Goal: Navigation & Orientation: Find specific page/section

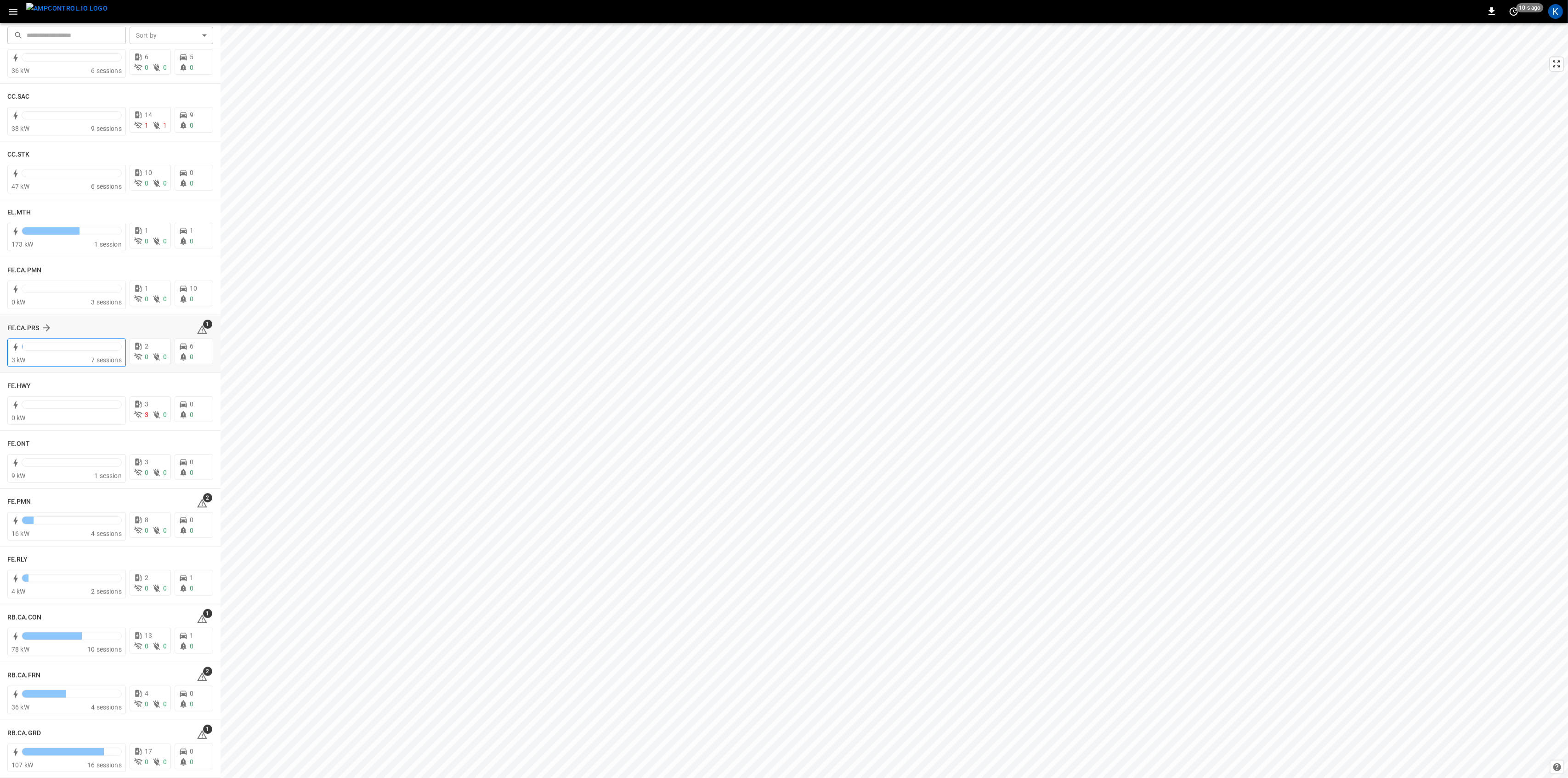
scroll to position [674, 0]
click at [79, 583] on div "4 kW" at bounding box center [51, 591] width 79 height 9
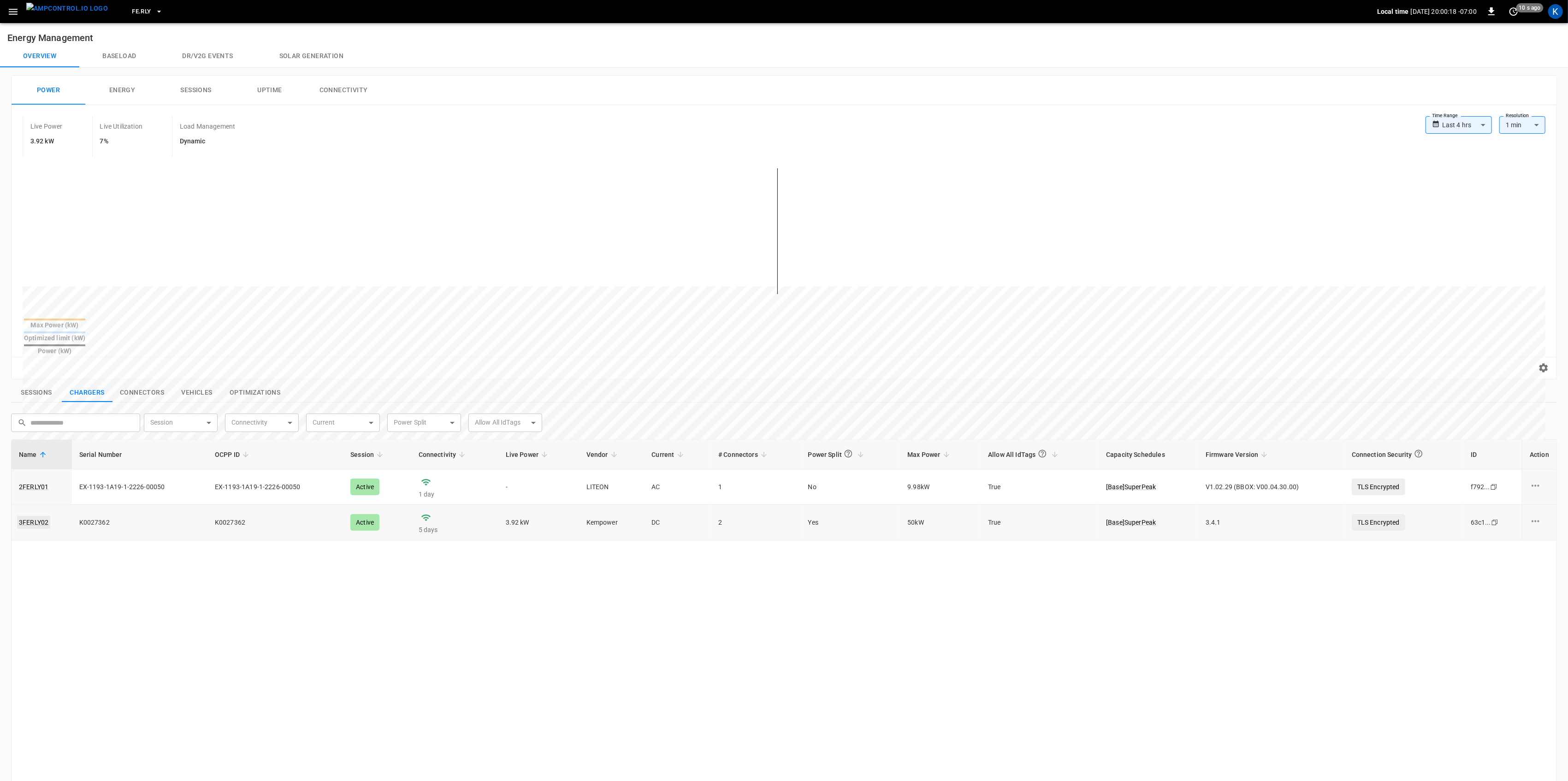
click at [33, 516] on link "3FERLY02" at bounding box center [34, 522] width 33 height 13
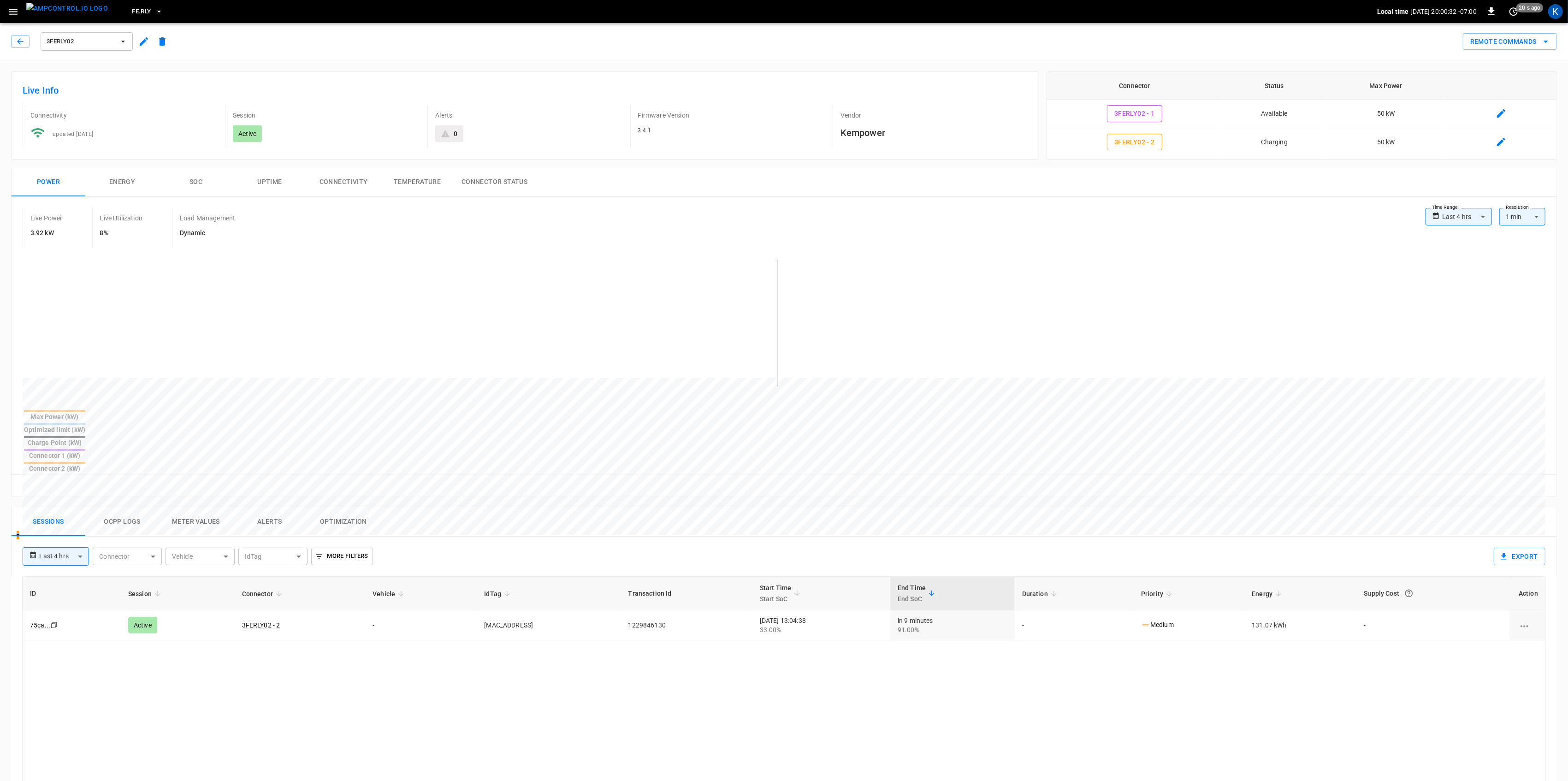
click at [12, 10] on icon "button" at bounding box center [13, 12] width 12 height 12
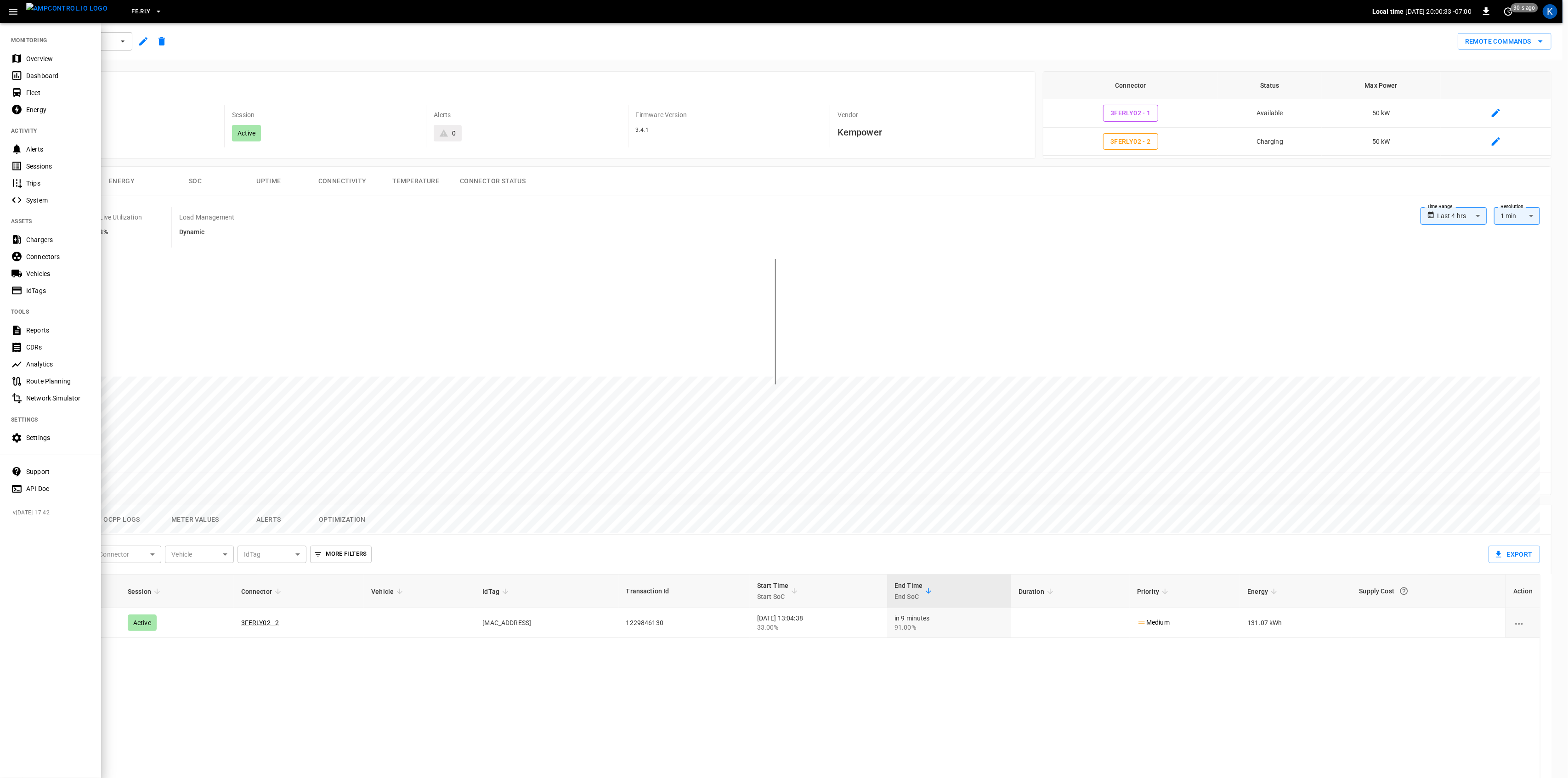
drag, startPoint x: 31, startPoint y: 57, endPoint x: 146, endPoint y: 41, distance: 116.1
click at [31, 57] on div "Overview" at bounding box center [58, 58] width 64 height 9
